Goal: Task Accomplishment & Management: Manage account settings

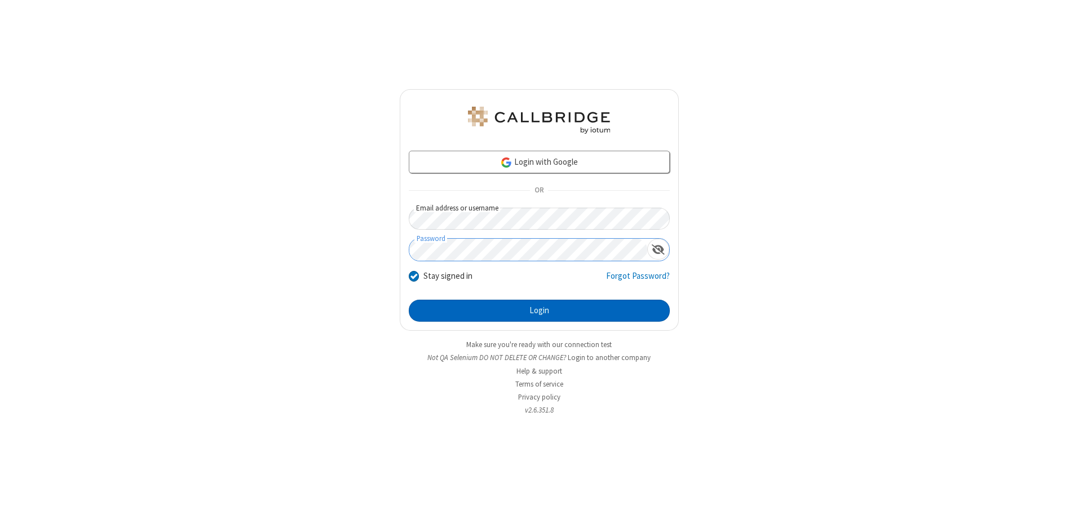
click at [539, 310] on button "Login" at bounding box center [539, 311] width 261 height 23
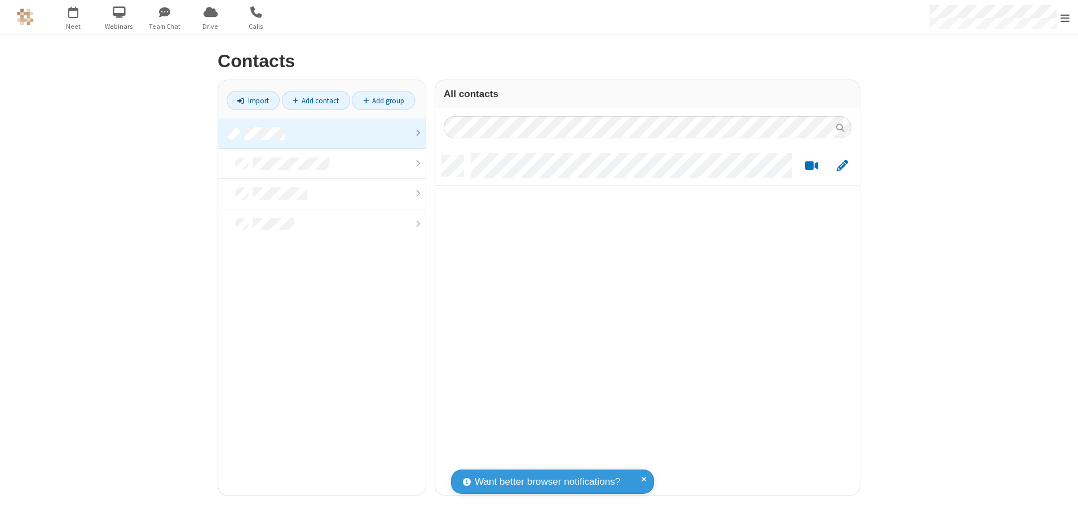
scroll to position [340, 416]
click at [322, 133] on link at bounding box center [322, 133] width 208 height 30
click at [316, 100] on link "Add contact" at bounding box center [316, 100] width 68 height 19
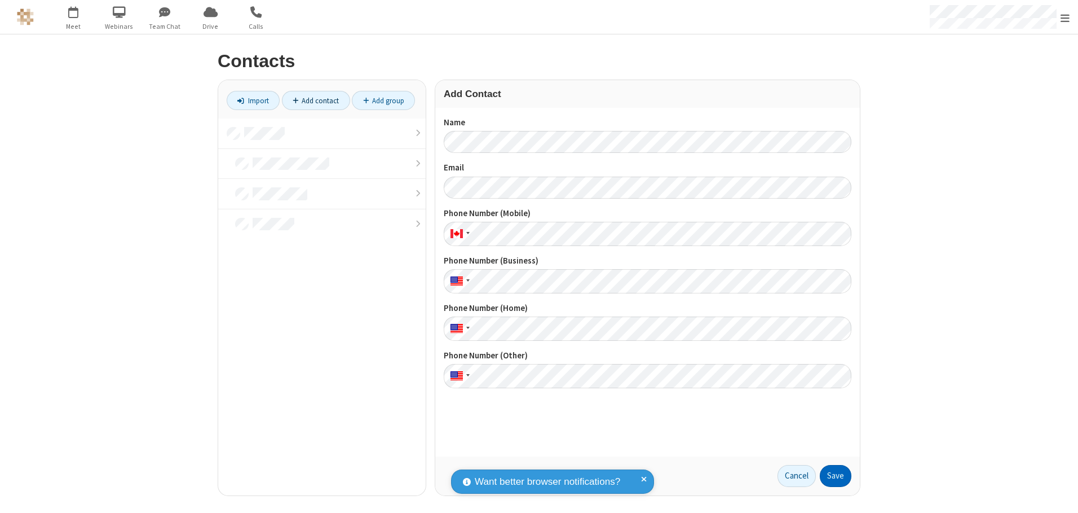
click at [836, 475] on button "Save" at bounding box center [836, 476] width 32 height 23
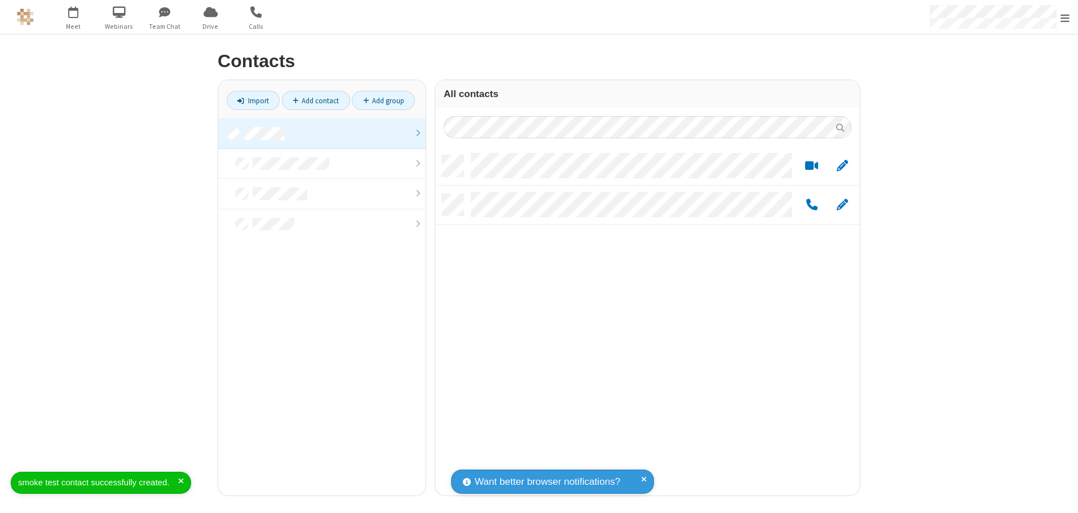
scroll to position [340, 416]
